Goal: Find specific page/section: Find specific page/section

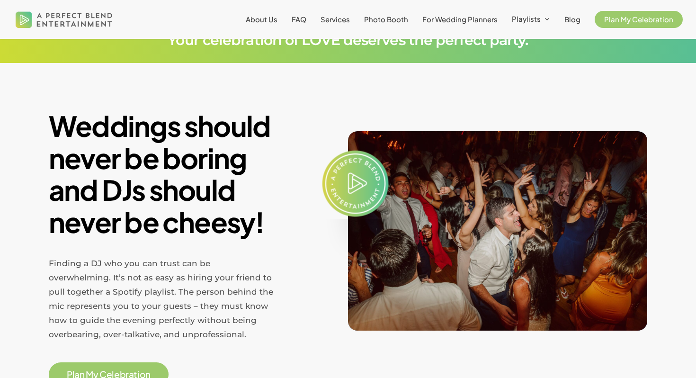
scroll to position [309, 0]
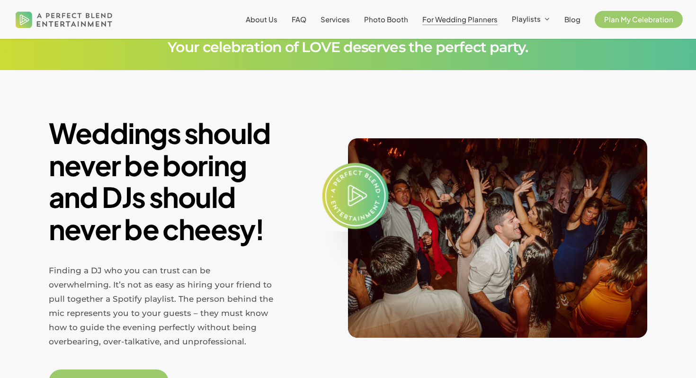
click at [453, 19] on span "For Wedding Planners" at bounding box center [460, 19] width 75 height 9
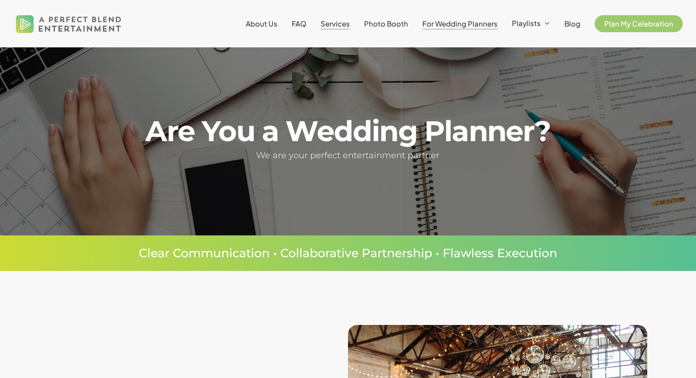
click at [347, 25] on span "Services" at bounding box center [335, 23] width 29 height 9
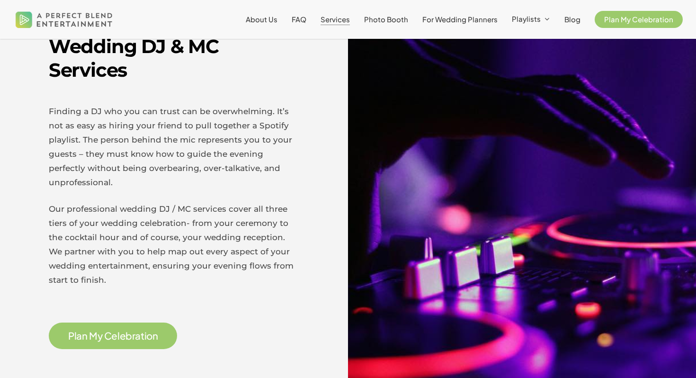
scroll to position [342, 0]
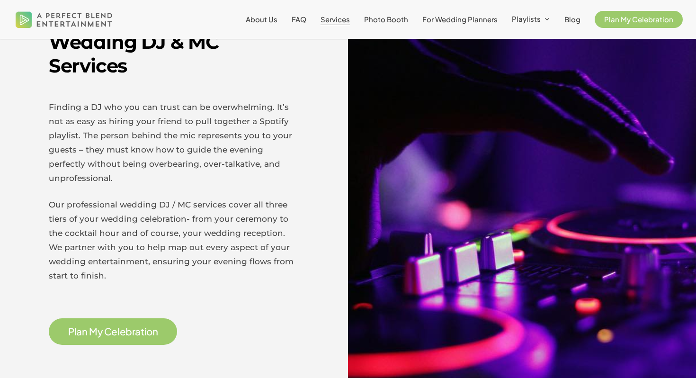
click at [125, 325] on span "P l a n M y C e l e b r a t i o n" at bounding box center [113, 331] width 90 height 12
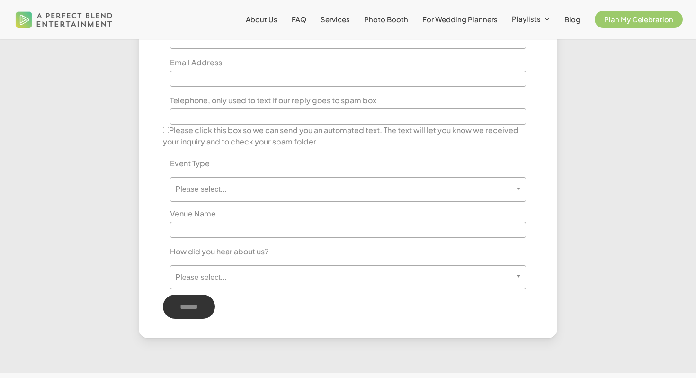
scroll to position [507, 0]
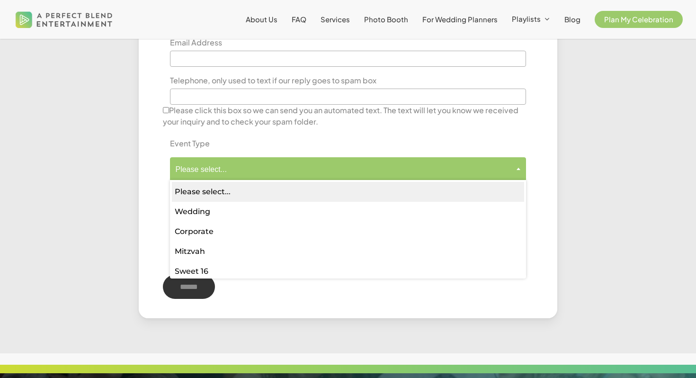
click at [227, 174] on span "Please select..." at bounding box center [348, 169] width 355 height 9
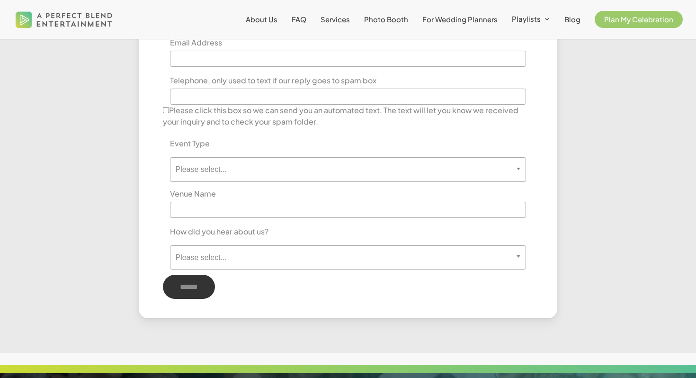
click at [117, 164] on div at bounding box center [72, 76] width 110 height 483
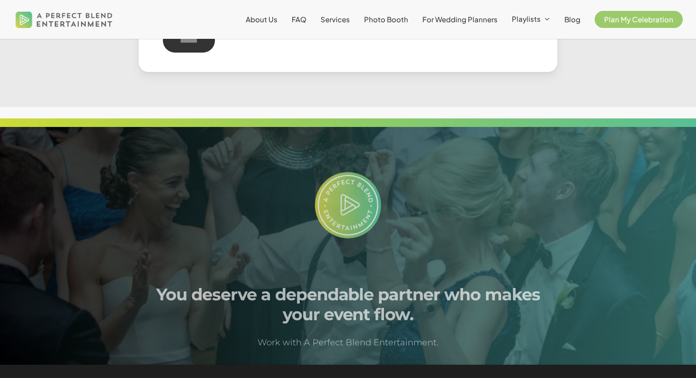
scroll to position [241, 0]
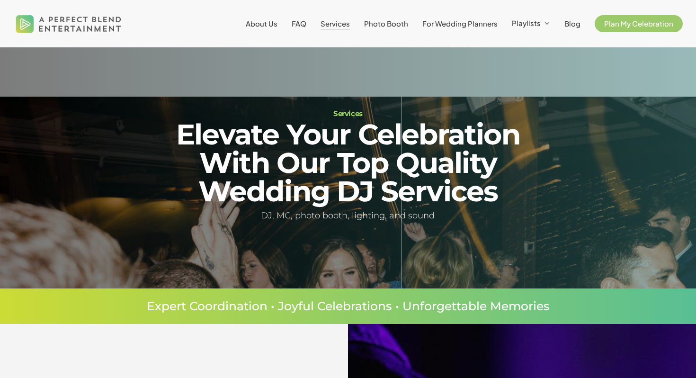
scroll to position [342, 0]
